Goal: Share content

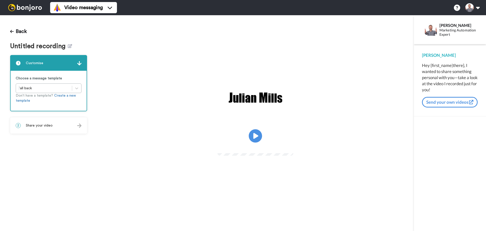
click at [256, 132] on icon at bounding box center [255, 135] width 13 height 13
click at [257, 137] on icon "Play/Pause" at bounding box center [255, 136] width 13 height 24
click at [81, 128] on div at bounding box center [79, 125] width 4 height 5
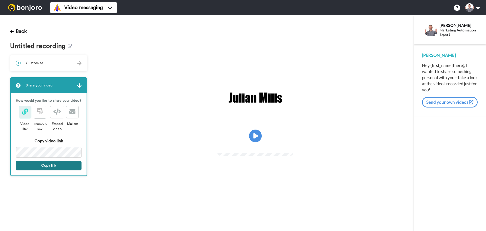
click at [69, 163] on button "Copy link" at bounding box center [49, 166] width 66 height 10
